Goal: Information Seeking & Learning: Learn about a topic

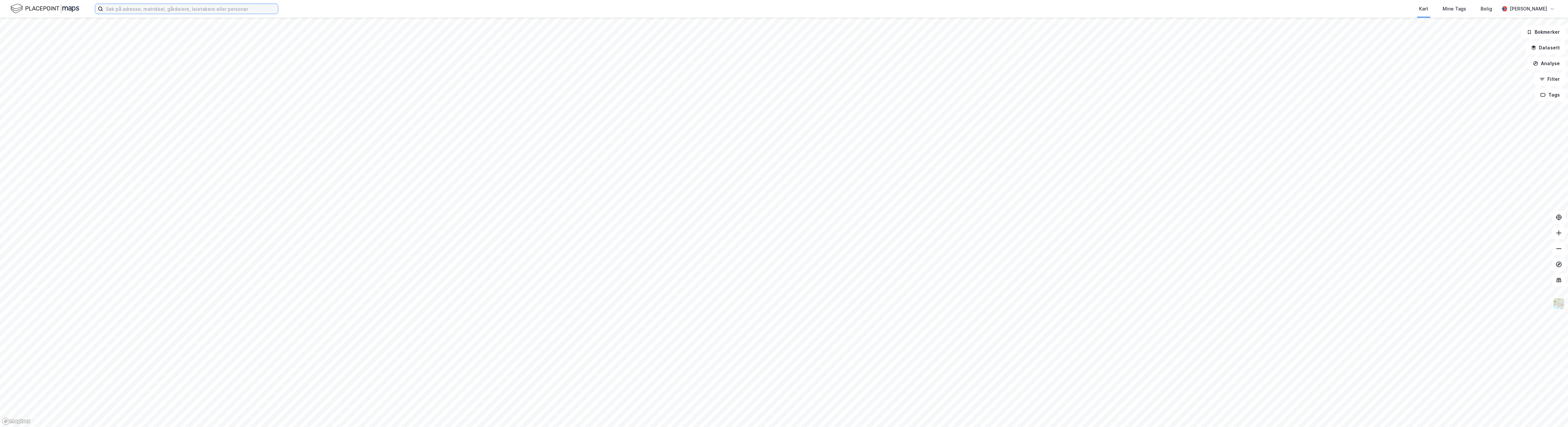
click at [219, 10] on input at bounding box center [190, 9] width 175 height 10
type input "håndverksveien 8"
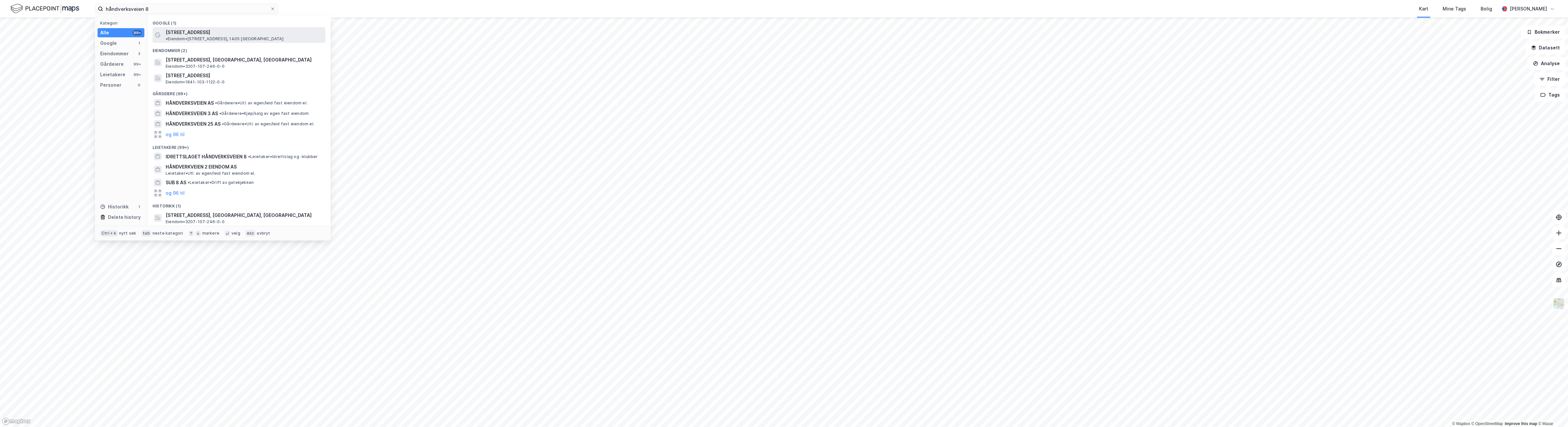
click at [251, 36] on span "• Eiendom • [STREET_ADDRESS]" at bounding box center [225, 39] width 118 height 5
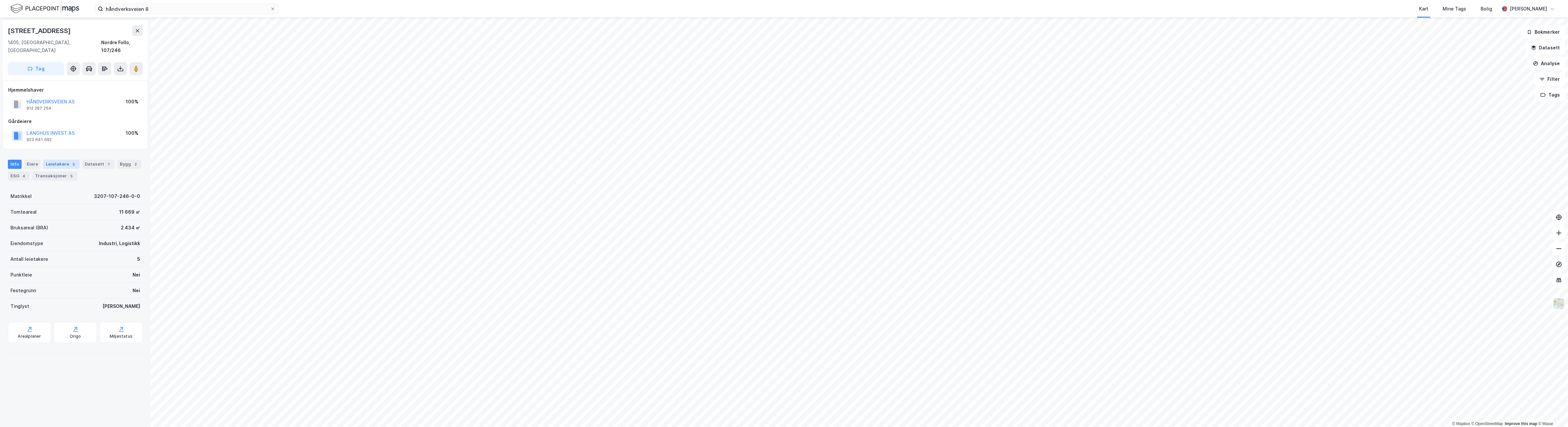
drag, startPoint x: 57, startPoint y: 154, endPoint x: 66, endPoint y: 154, distance: 9.0
click at [57, 159] on div "Leietakere 5" at bounding box center [61, 164] width 37 height 9
